Goal: Information Seeking & Learning: Learn about a topic

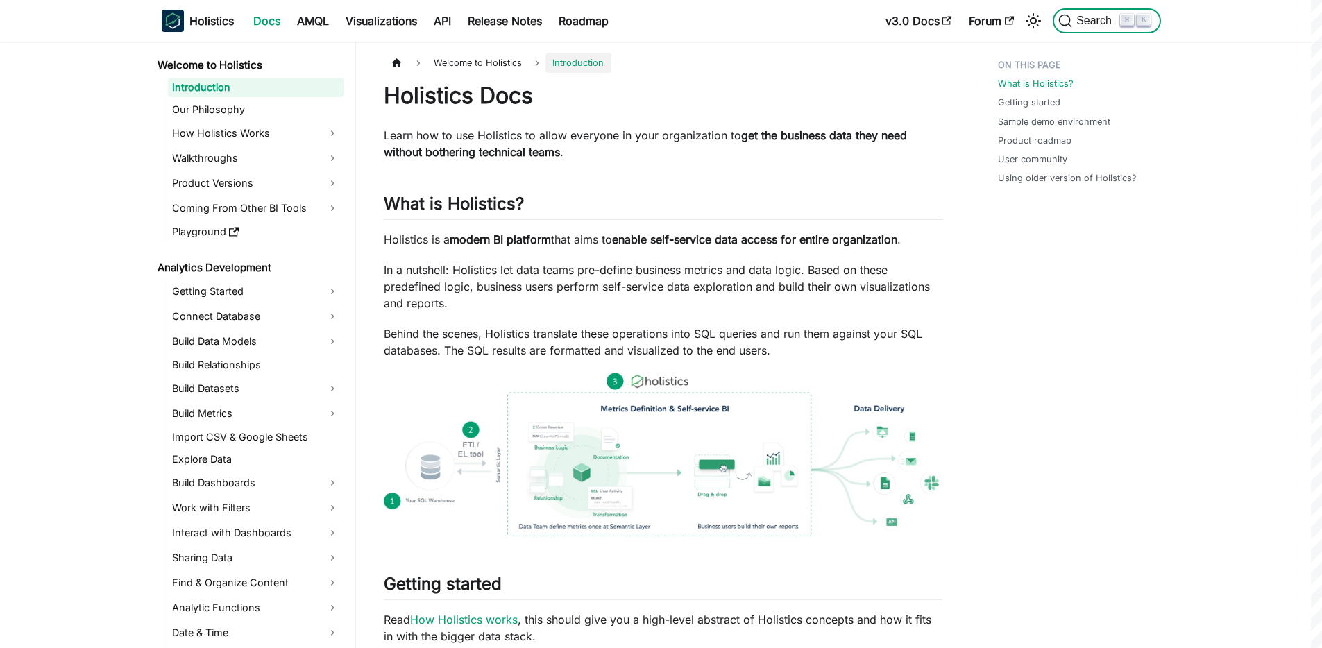
click at [1080, 22] on span "Search" at bounding box center [1096, 21] width 48 height 12
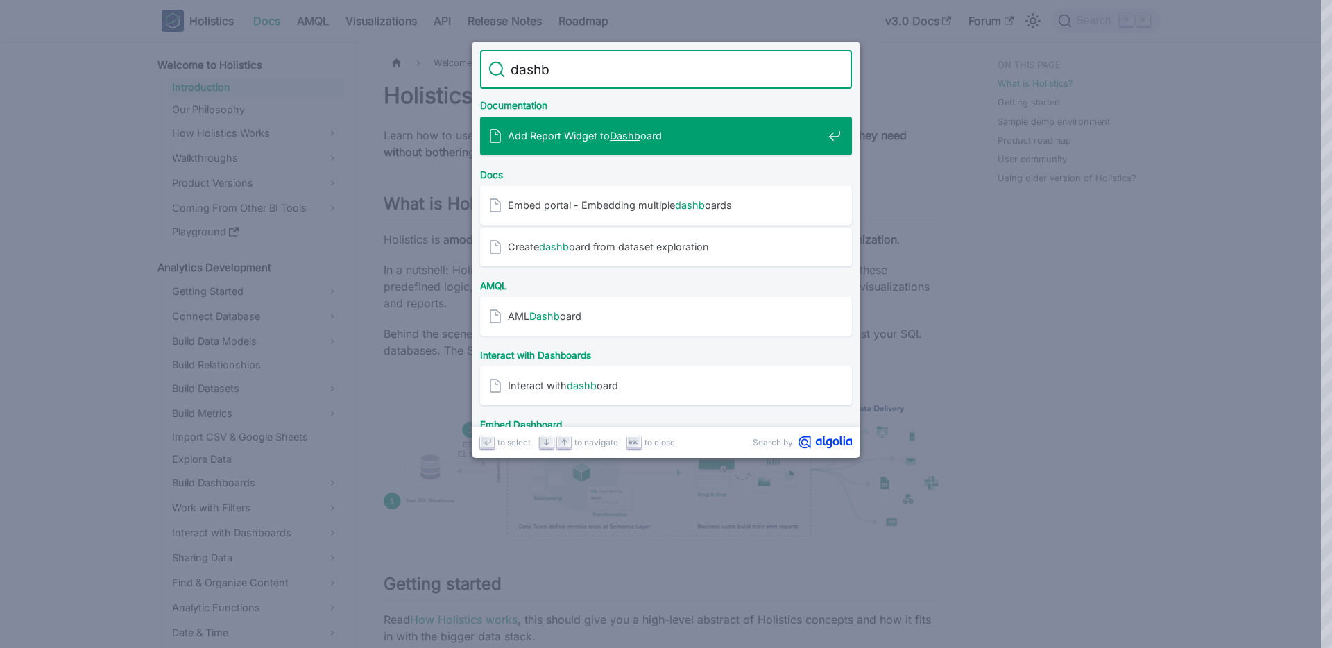
type input "dashbo"
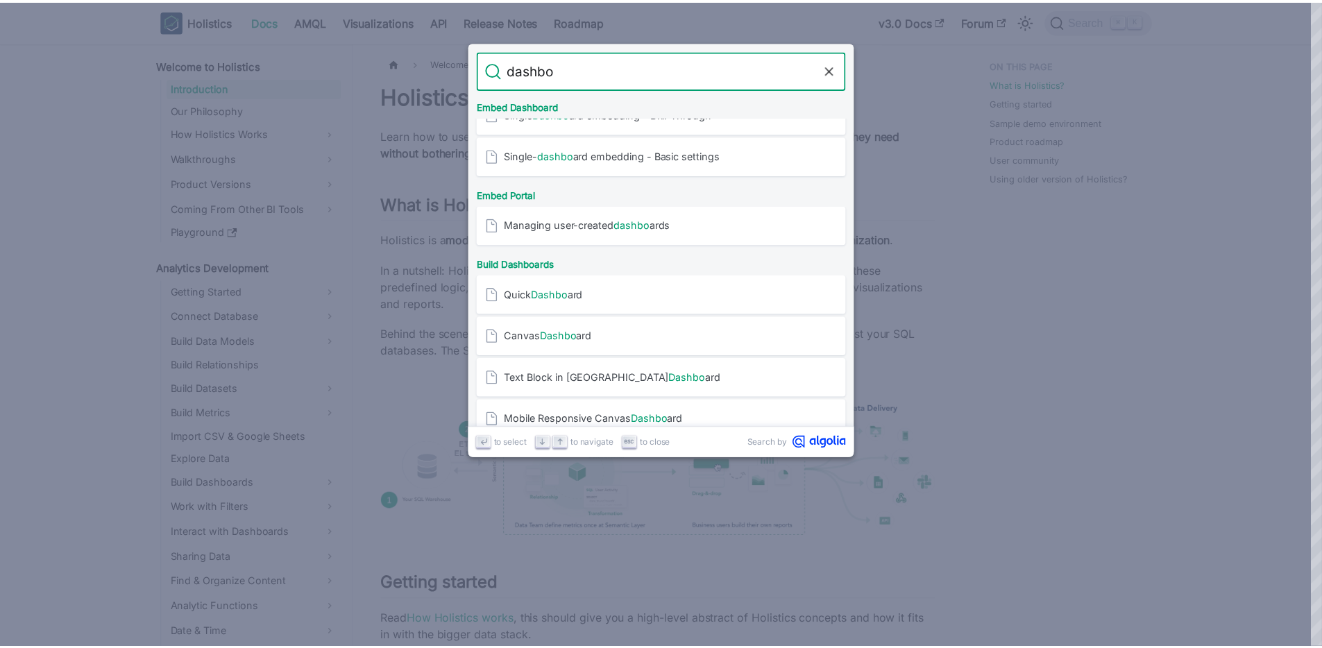
scroll to position [450, 0]
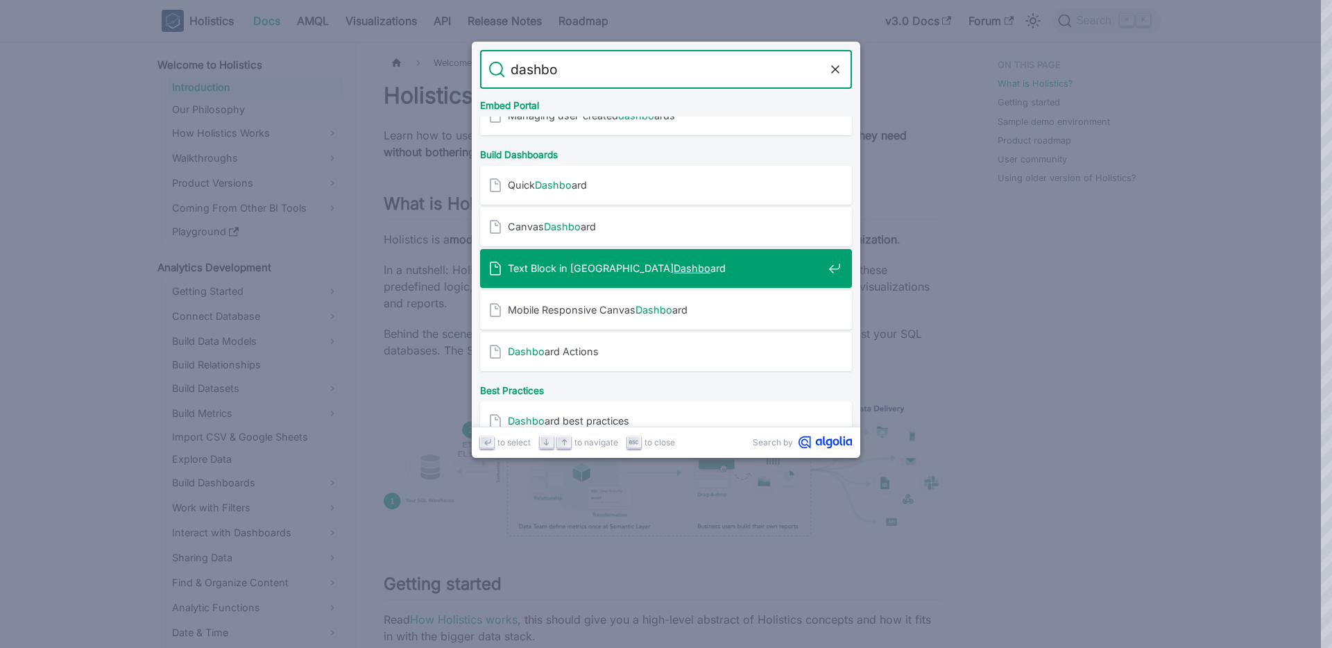
click at [570, 266] on span "Text Block in Canvas Dashbo ard" at bounding box center [665, 268] width 315 height 13
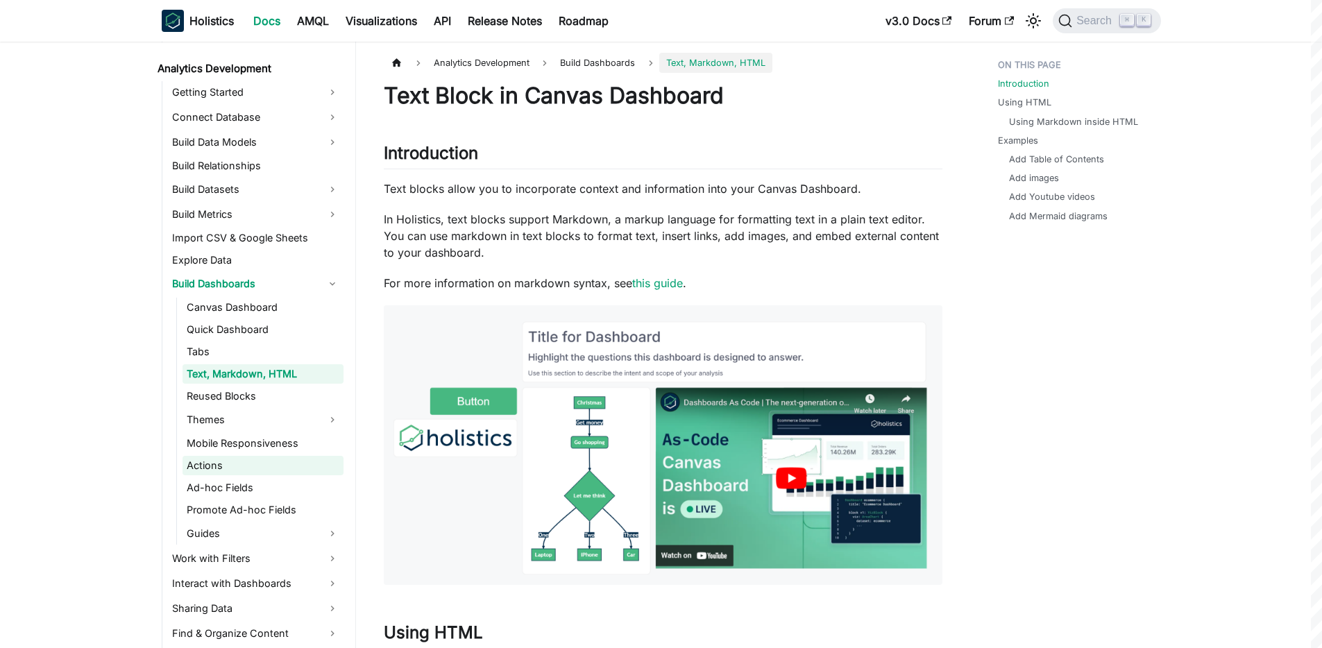
scroll to position [212, 0]
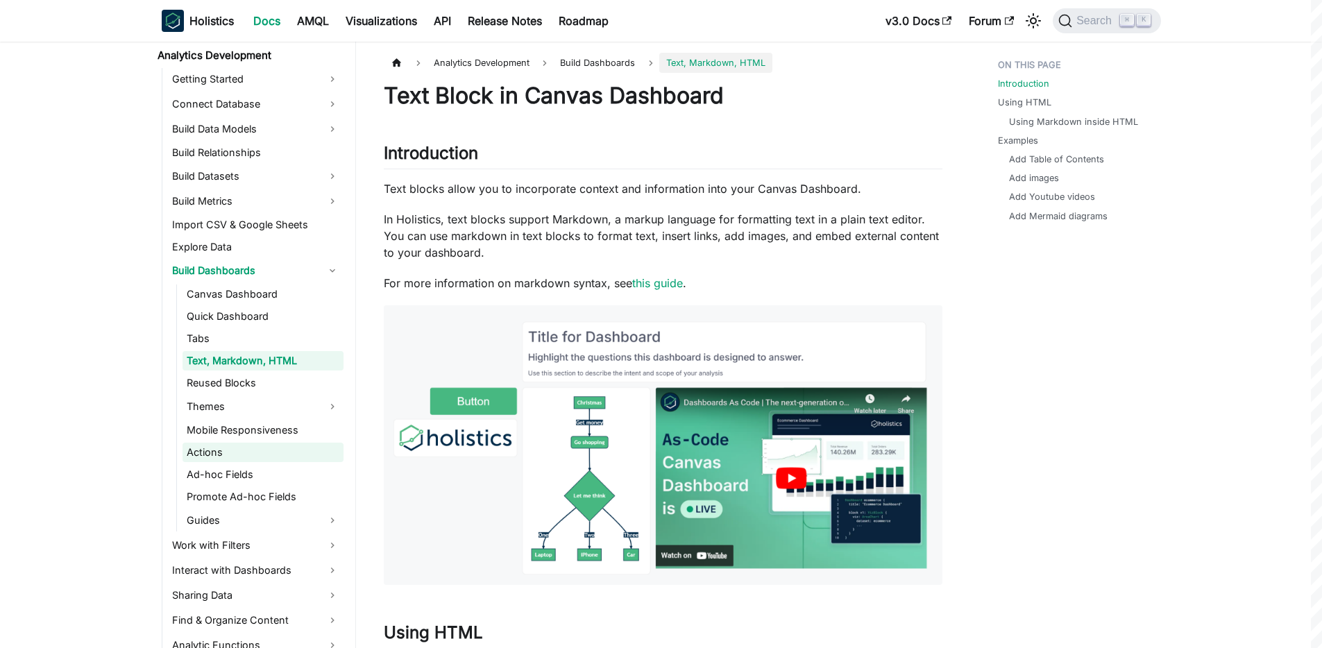
click at [218, 452] on link "Actions" at bounding box center [262, 452] width 161 height 19
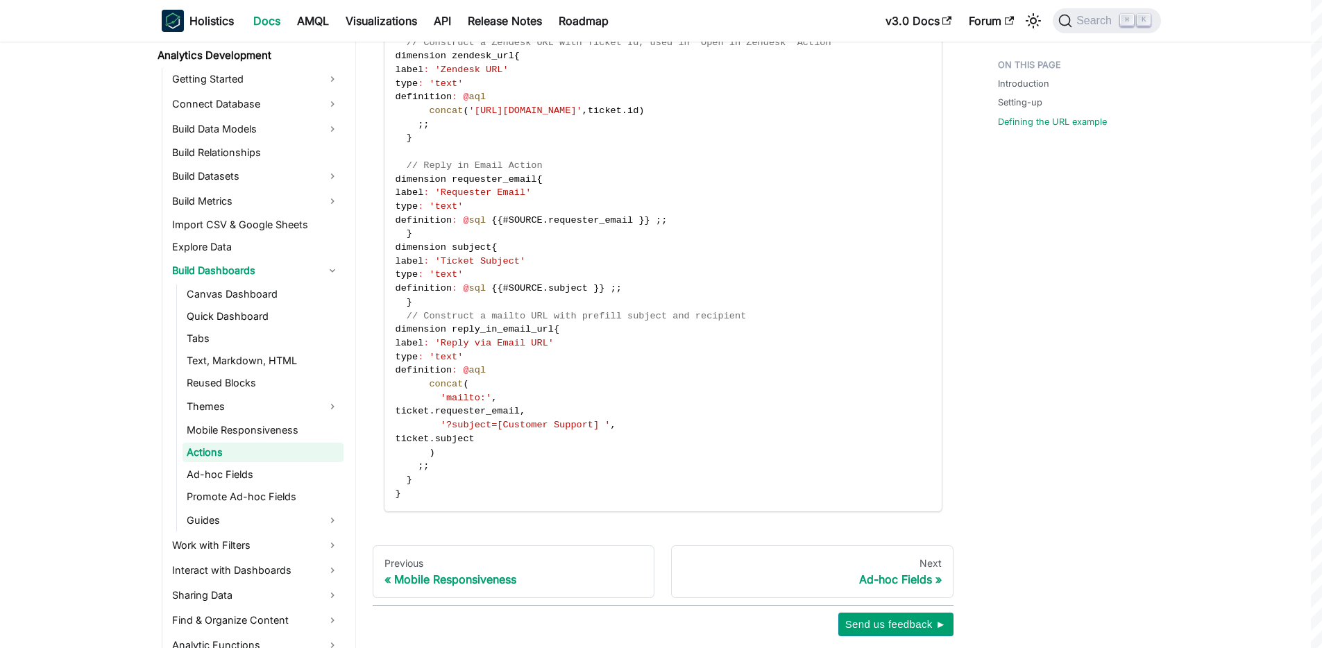
scroll to position [1597, 0]
